Goal: Use online tool/utility

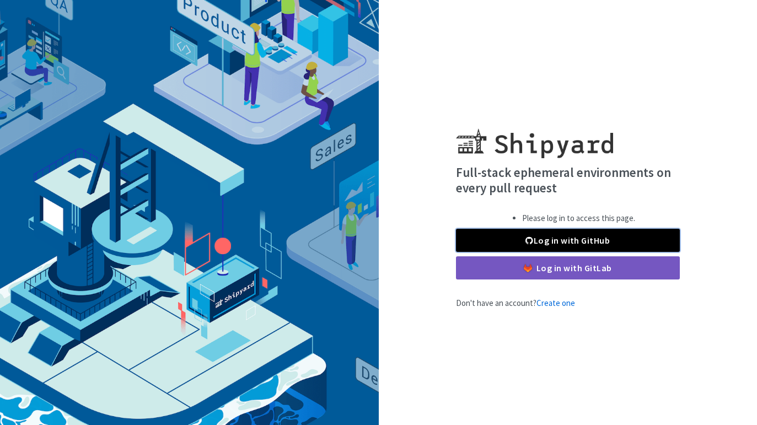
click at [560, 242] on link "Log in with GitHub" at bounding box center [568, 240] width 224 height 23
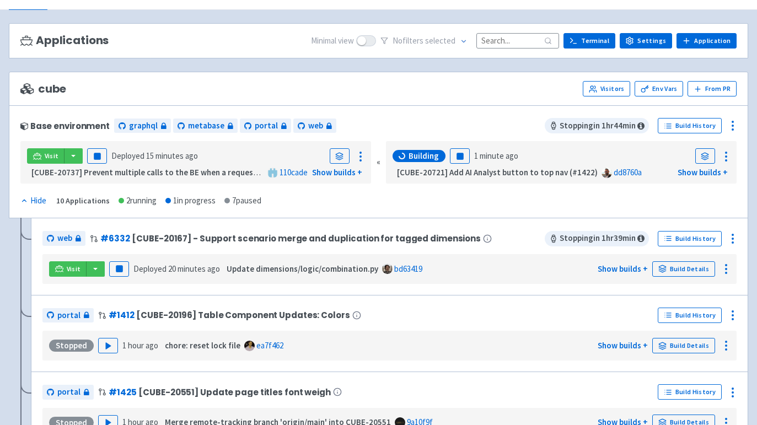
scroll to position [57, 0]
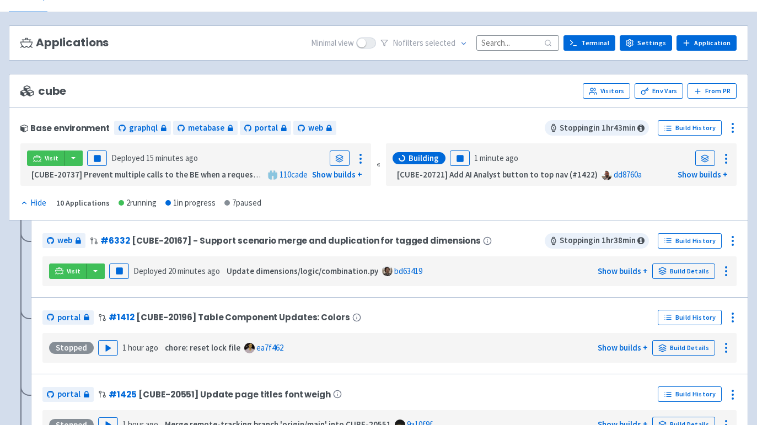
click at [498, 307] on div "portal # 1412 [CUBE-20196] Table Component Updates: Colors Build History Stoppe…" at bounding box center [390, 335] width 718 height 77
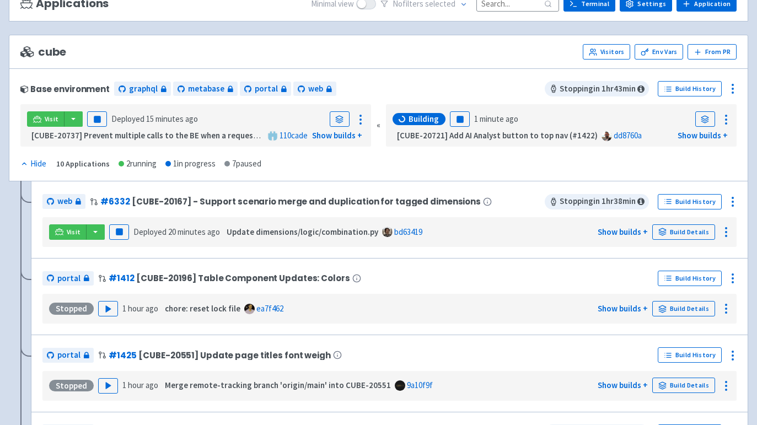
scroll to position [98, 0]
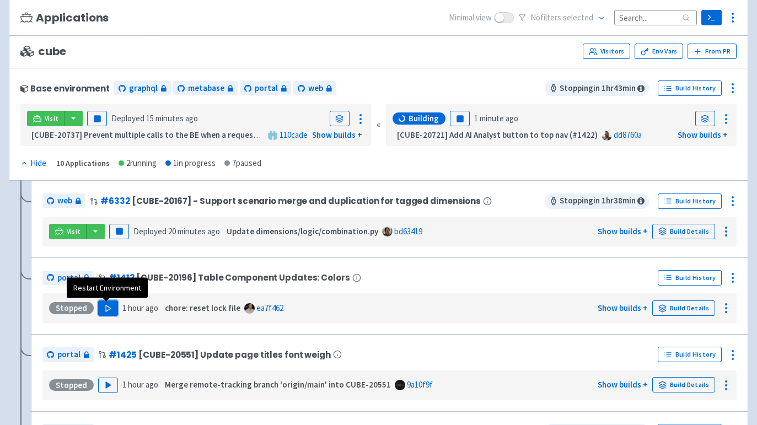
click at [109, 312] on icon "button" at bounding box center [108, 308] width 8 height 8
